Goal: Obtain resource: Download file/media

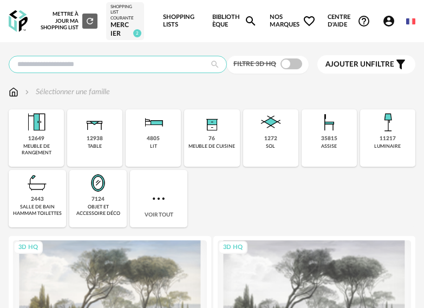
click at [92, 64] on input "text" at bounding box center [118, 64] width 218 height 17
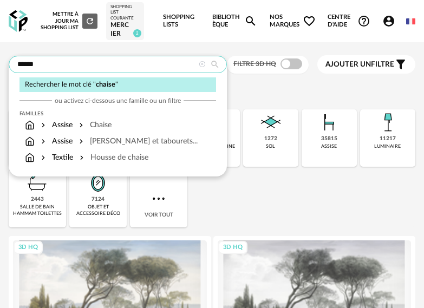
type input "******"
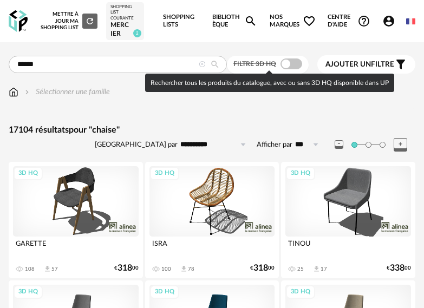
click at [297, 63] on span at bounding box center [292, 64] width 22 height 11
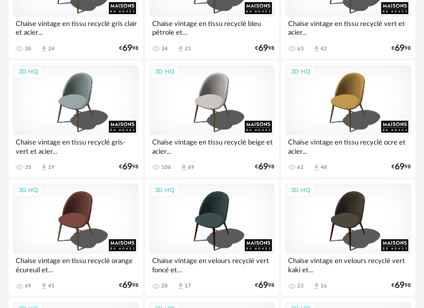
scroll to position [1463, 0]
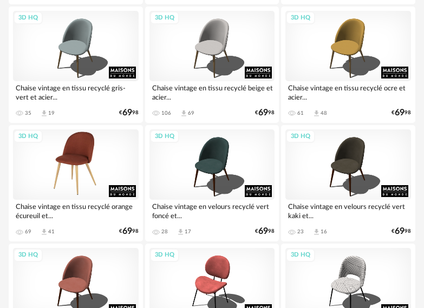
click at [75, 163] on div "3D HQ" at bounding box center [76, 165] width 126 height 70
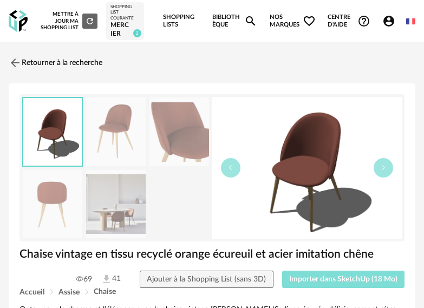
click at [321, 280] on span "Importer dans SketchUp (18 Mo)" at bounding box center [343, 280] width 108 height 8
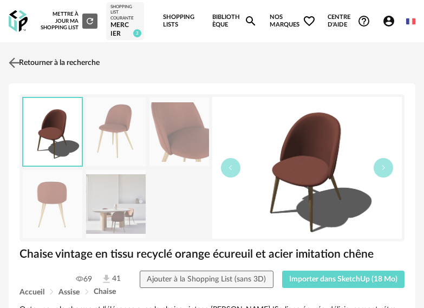
click at [16, 57] on img at bounding box center [15, 63] width 16 height 16
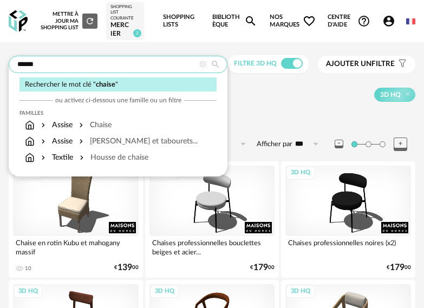
drag, startPoint x: 50, startPoint y: 62, endPoint x: 7, endPoint y: 61, distance: 43.9
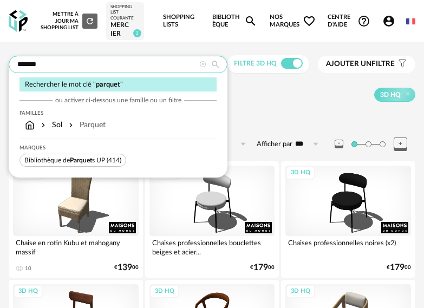
type input "*******"
type input "**********"
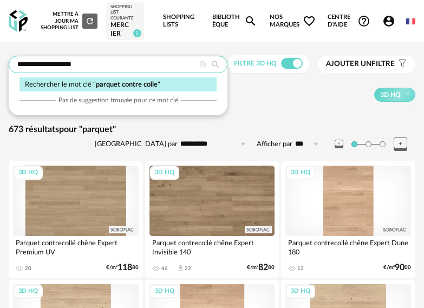
type input "**********"
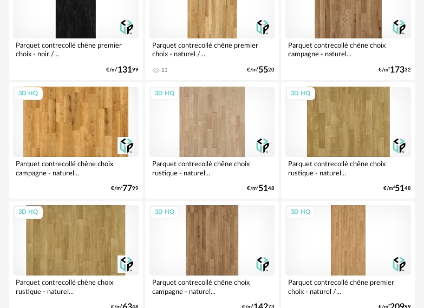
scroll to position [1897, 0]
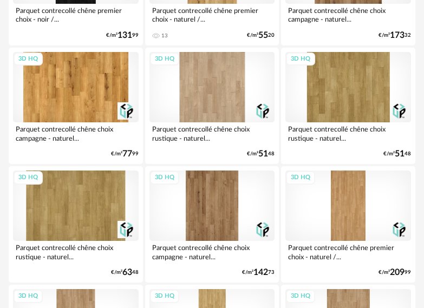
click at [60, 215] on div "3D HQ" at bounding box center [76, 206] width 126 height 70
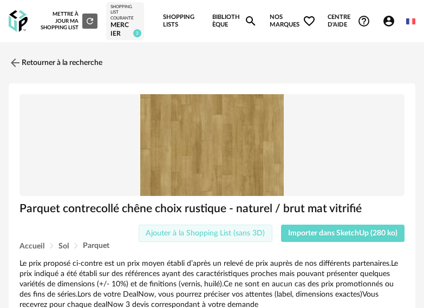
click at [244, 229] on button "Ajouter à la Shopping List (sans 3D)" at bounding box center [206, 233] width 134 height 17
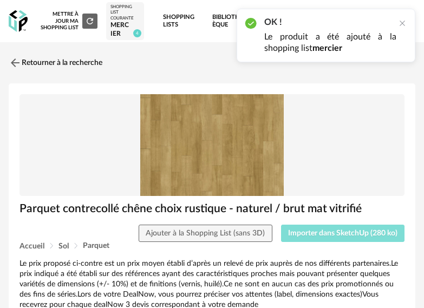
click at [341, 229] on button "Importer dans SketchUp (280 ko)" at bounding box center [343, 233] width 124 height 17
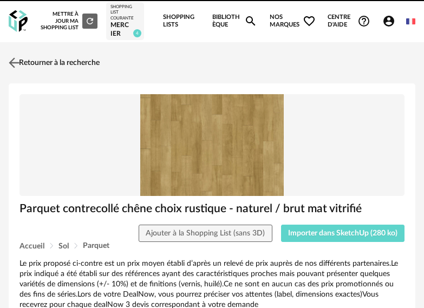
click at [51, 62] on link "Retourner à la recherche" at bounding box center [53, 63] width 94 height 24
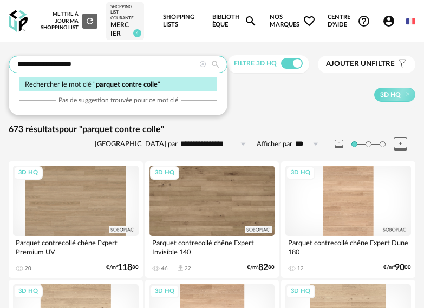
drag, startPoint x: 87, startPoint y: 65, endPoint x: -43, endPoint y: 69, distance: 130.7
type input "*********"
type input "**********"
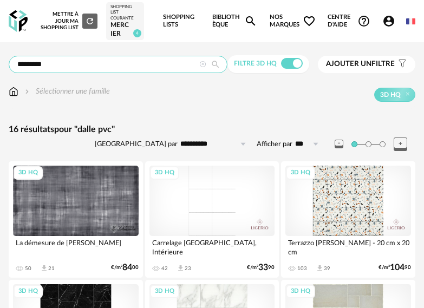
drag, startPoint x: 63, startPoint y: 63, endPoint x: 10, endPoint y: 64, distance: 53.1
click at [10, 64] on input "*********" at bounding box center [118, 64] width 219 height 17
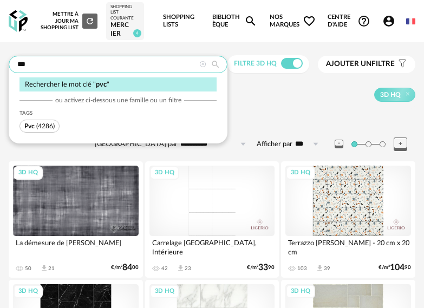
type input "***"
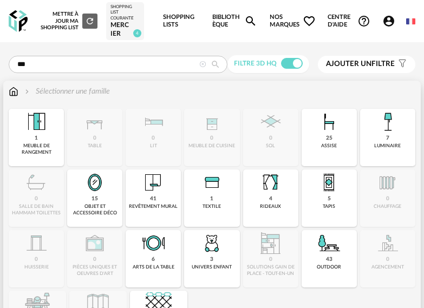
click at [14, 93] on img at bounding box center [14, 91] width 10 height 11
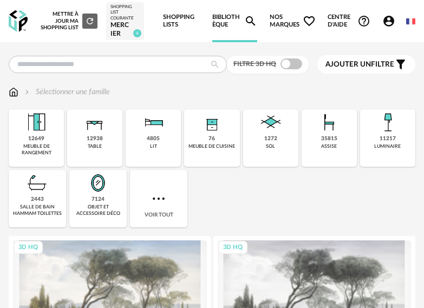
click at [161, 199] on img at bounding box center [158, 198] width 17 height 17
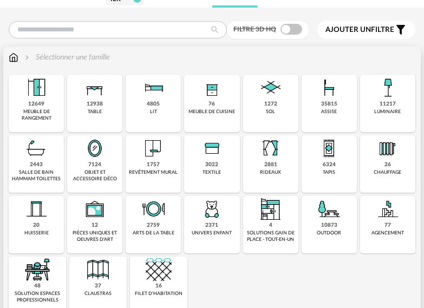
scroll to position [54, 0]
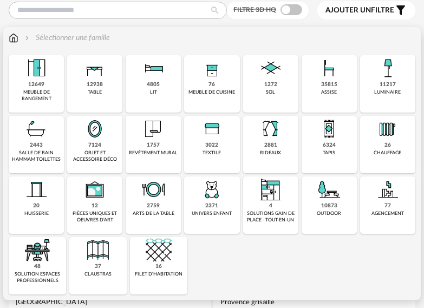
click at [269, 85] on div "1272" at bounding box center [270, 84] width 13 height 7
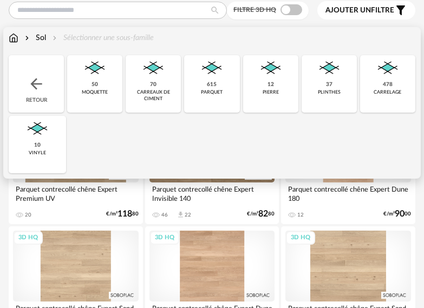
click at [36, 139] on img at bounding box center [37, 129] width 26 height 26
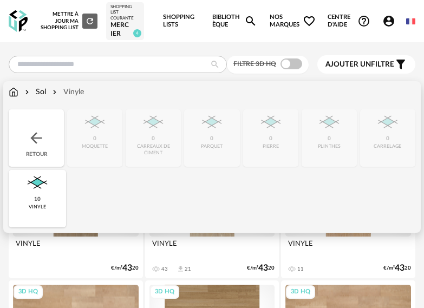
click at [38, 90] on div "Sol" at bounding box center [34, 92] width 23 height 11
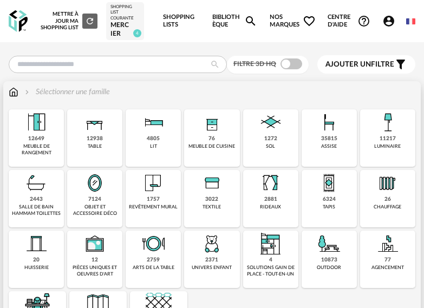
click at [264, 130] on img at bounding box center [271, 122] width 26 height 26
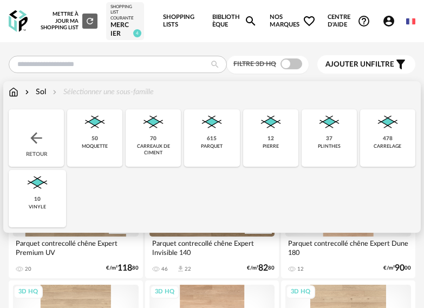
click at [213, 137] on div "615" at bounding box center [212, 138] width 10 height 7
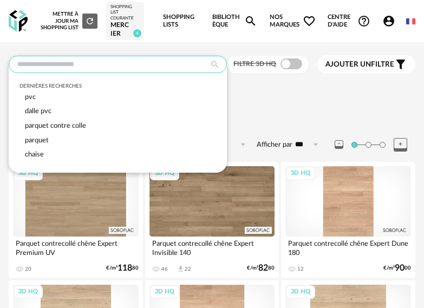
click at [66, 62] on input "text" at bounding box center [118, 64] width 218 height 17
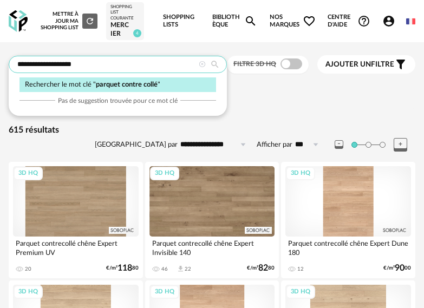
type input "**********"
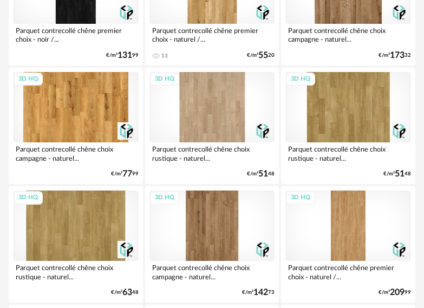
scroll to position [1897, 0]
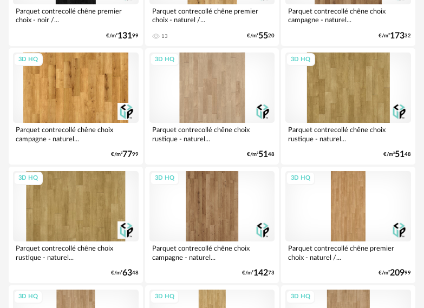
click at [74, 201] on div "3D HQ" at bounding box center [76, 206] width 126 height 70
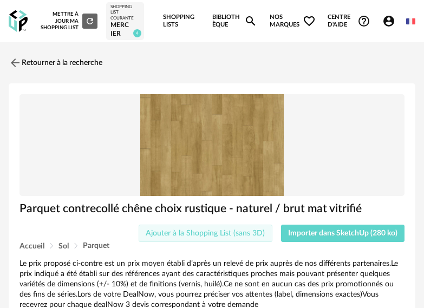
click at [254, 231] on span "Ajouter à la Shopping List (sans 3D)" at bounding box center [205, 234] width 119 height 8
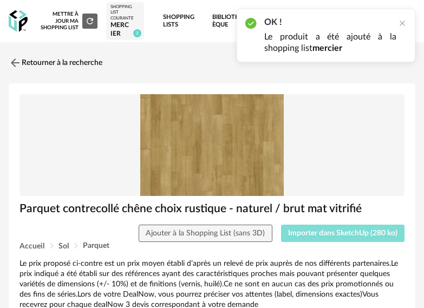
click at [352, 230] on span "Importer dans SketchUp (280 ko)" at bounding box center [342, 234] width 109 height 8
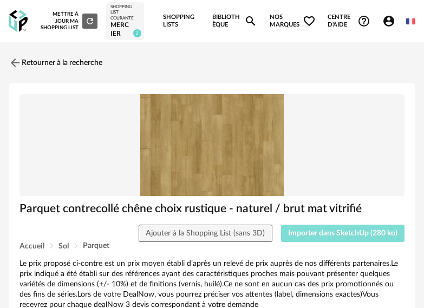
click at [356, 236] on span "Importer dans SketchUp (280 ko)" at bounding box center [342, 234] width 109 height 8
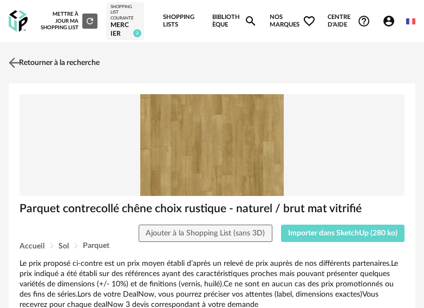
click at [17, 56] on img at bounding box center [15, 63] width 16 height 16
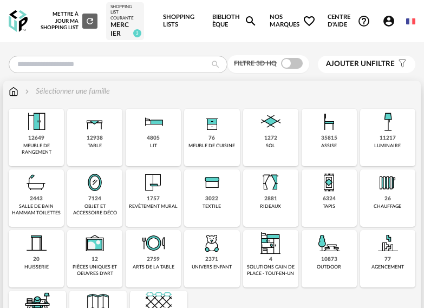
click at [280, 127] on img at bounding box center [271, 122] width 26 height 26
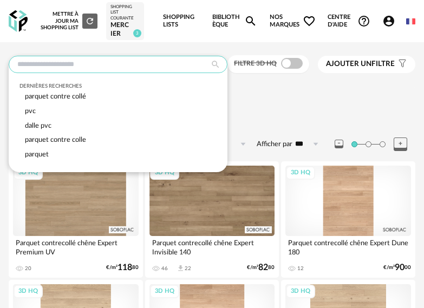
click at [107, 66] on input "text" at bounding box center [118, 64] width 219 height 17
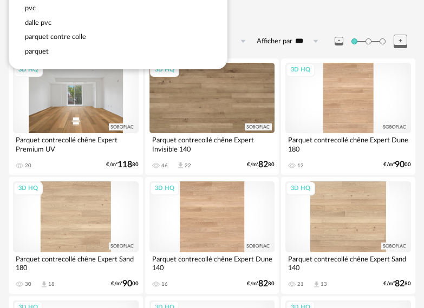
scroll to position [108, 0]
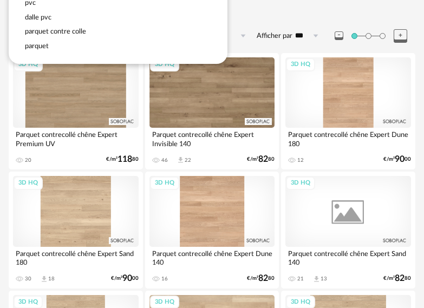
click at [329, 209] on div "3D HQ" at bounding box center [349, 211] width 126 height 70
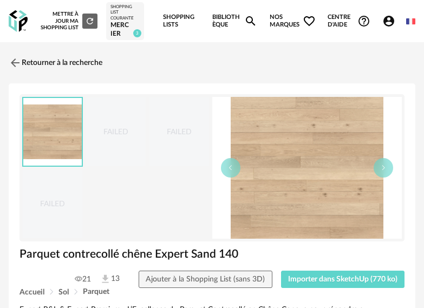
click at [50, 57] on link "Retourner à la recherche" at bounding box center [56, 63] width 94 height 24
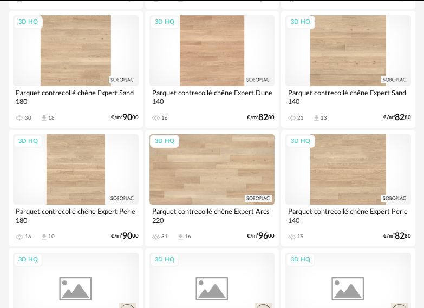
scroll to position [276, 0]
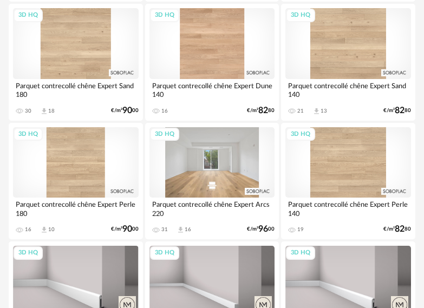
click at [225, 173] on div "3D HQ" at bounding box center [213, 162] width 126 height 70
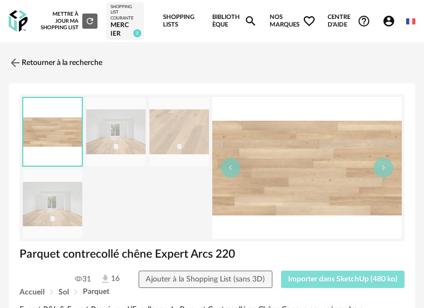
click at [318, 278] on span "Importer dans SketchUp (480 ko)" at bounding box center [342, 280] width 109 height 8
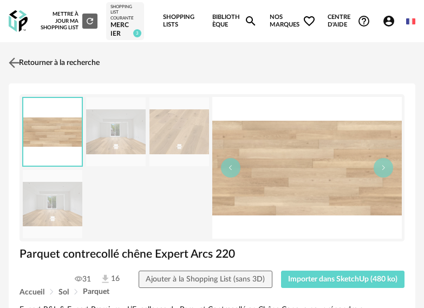
click at [69, 61] on link "Retourner à la recherche" at bounding box center [53, 63] width 94 height 24
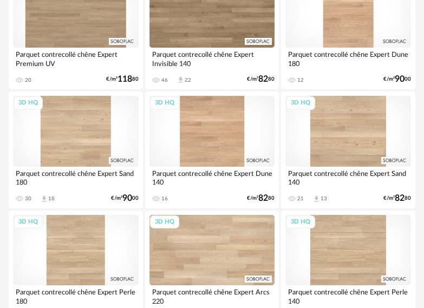
scroll to position [179, 0]
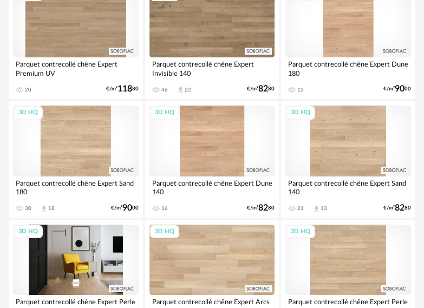
click at [89, 244] on div "3D HQ" at bounding box center [76, 260] width 126 height 70
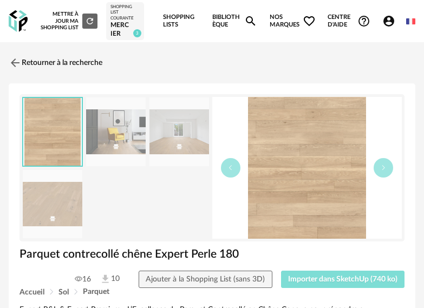
click at [360, 280] on span "Importer dans SketchUp (740 ko)" at bounding box center [342, 280] width 109 height 8
click at [365, 285] on button "Importer dans SketchUp (740 ko)" at bounding box center [343, 279] width 124 height 17
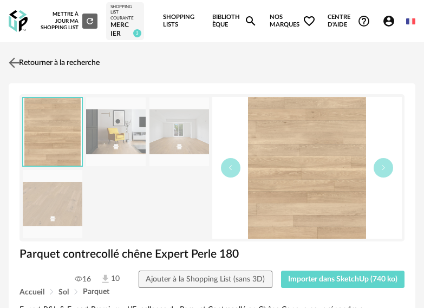
click at [42, 61] on link "Retourner à la recherche" at bounding box center [53, 63] width 94 height 24
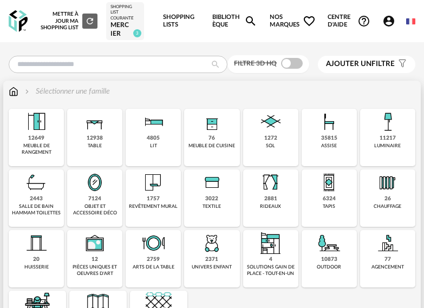
click at [322, 133] on img at bounding box center [329, 122] width 26 height 26
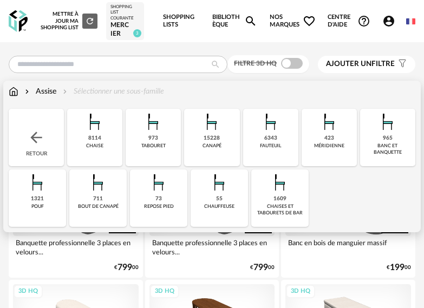
click at [104, 135] on img at bounding box center [95, 122] width 26 height 26
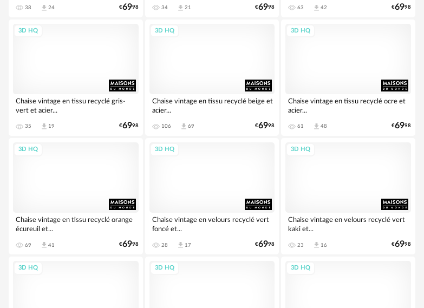
scroll to position [1951, 0]
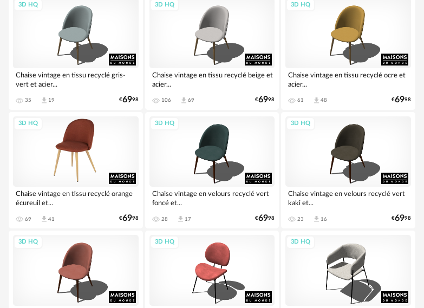
click at [89, 156] on div "3D HQ" at bounding box center [76, 152] width 126 height 70
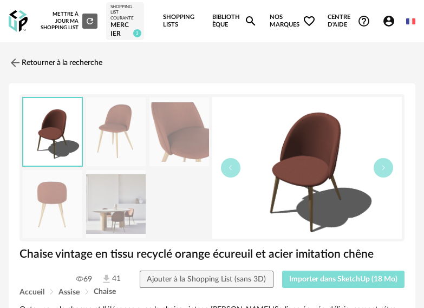
click at [344, 280] on span "Importer dans SketchUp (18 Mo)" at bounding box center [343, 280] width 108 height 8
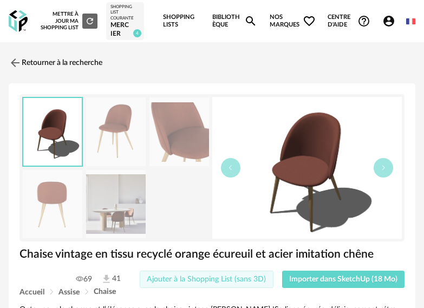
click at [260, 281] on span "Ajouter à la Shopping List (sans 3D)" at bounding box center [206, 280] width 119 height 8
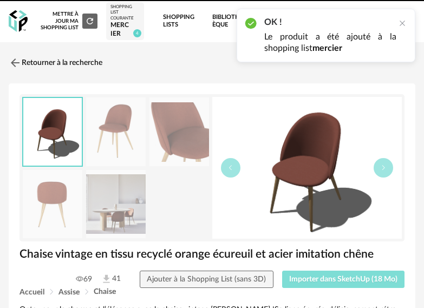
click at [334, 279] on span "Importer dans SketchUp (18 Mo)" at bounding box center [343, 280] width 108 height 8
